Goal: Task Accomplishment & Management: Manage account settings

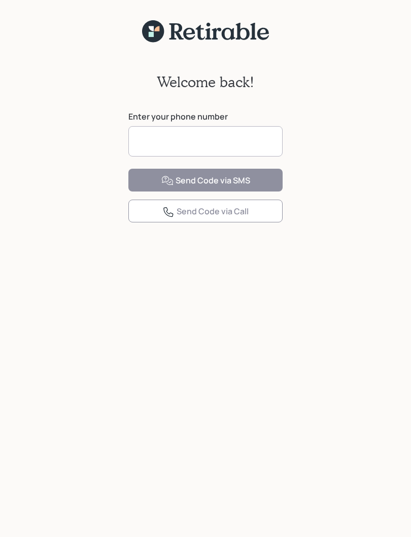
click at [167, 143] on input at bounding box center [205, 141] width 154 height 30
type input "**********"
click at [159, 192] on button "Send Code via SMS" at bounding box center [205, 180] width 154 height 23
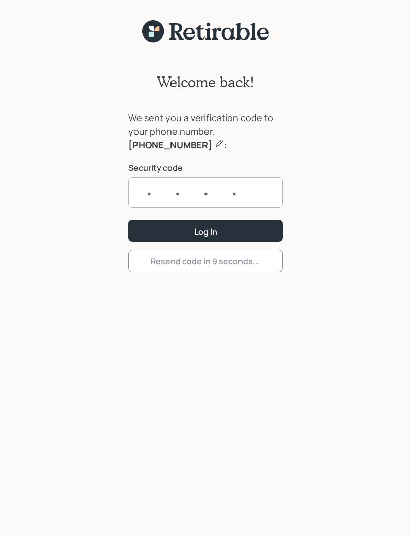
click at [254, 189] on input "text" at bounding box center [205, 192] width 154 height 30
type input "6627"
click at [237, 232] on button "Log In" at bounding box center [205, 231] width 154 height 22
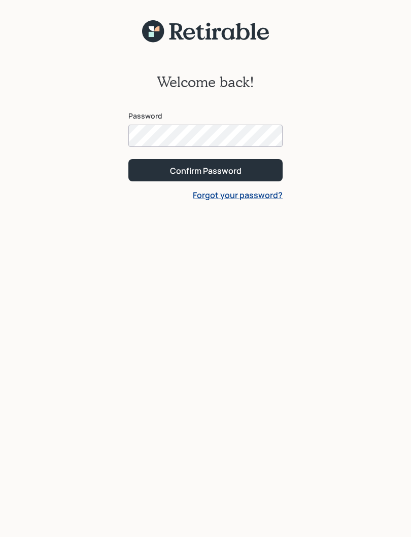
click at [191, 176] on button "Confirm Password" at bounding box center [205, 170] width 154 height 22
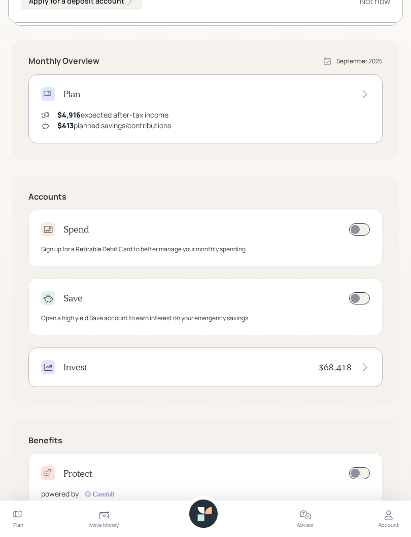
scroll to position [160, 0]
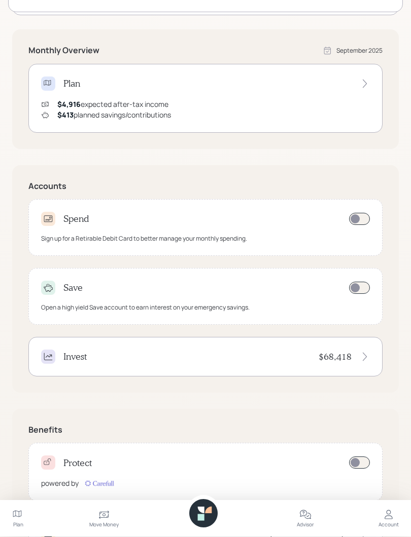
click at [367, 354] on icon at bounding box center [364, 357] width 10 height 10
